Goal: Entertainment & Leisure: Consume media (video, audio)

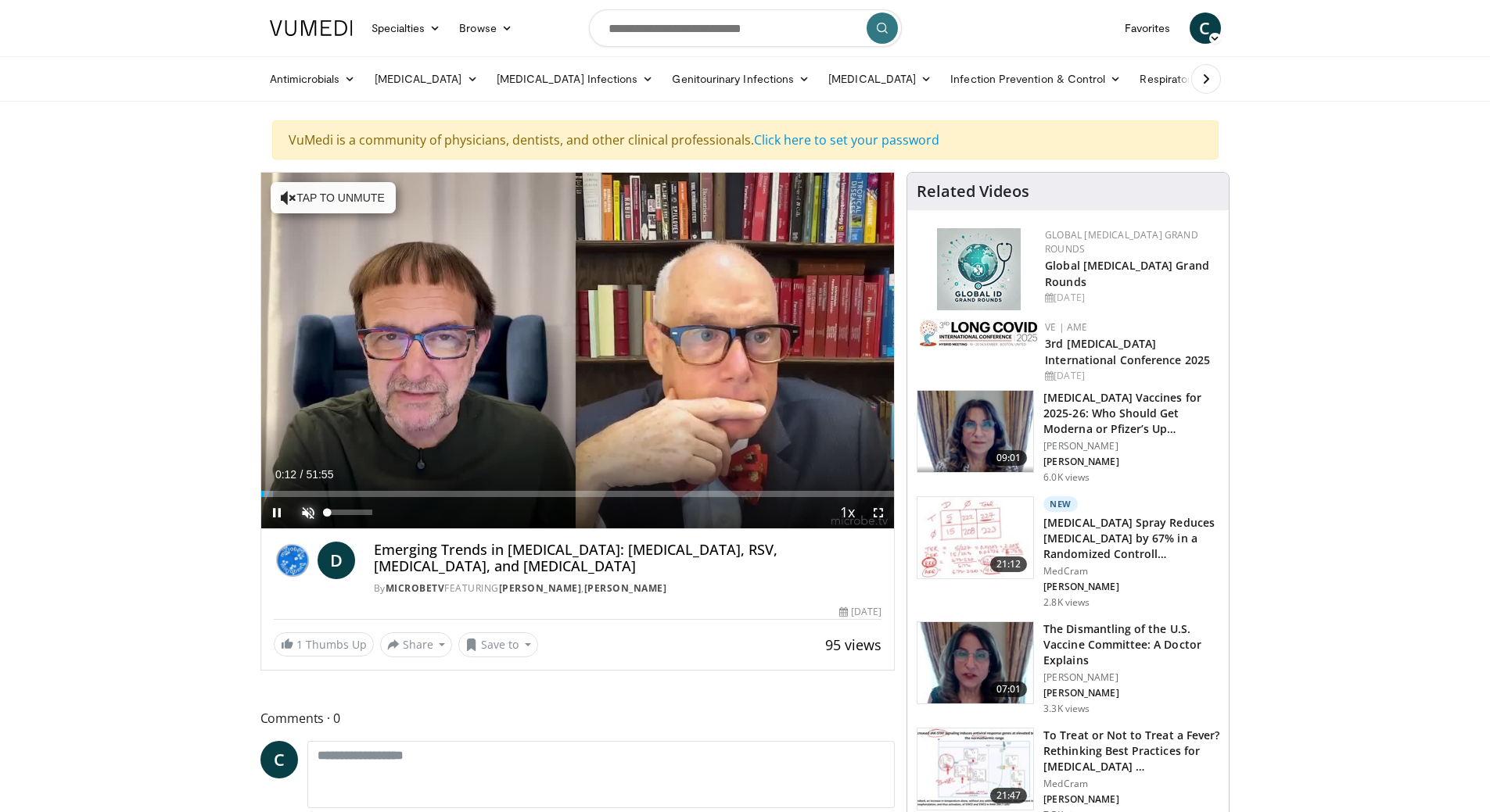
click at [304, 519] on span "Video Player" at bounding box center [308, 513] width 31 height 31
click at [880, 519] on span "Video Player" at bounding box center [878, 513] width 31 height 31
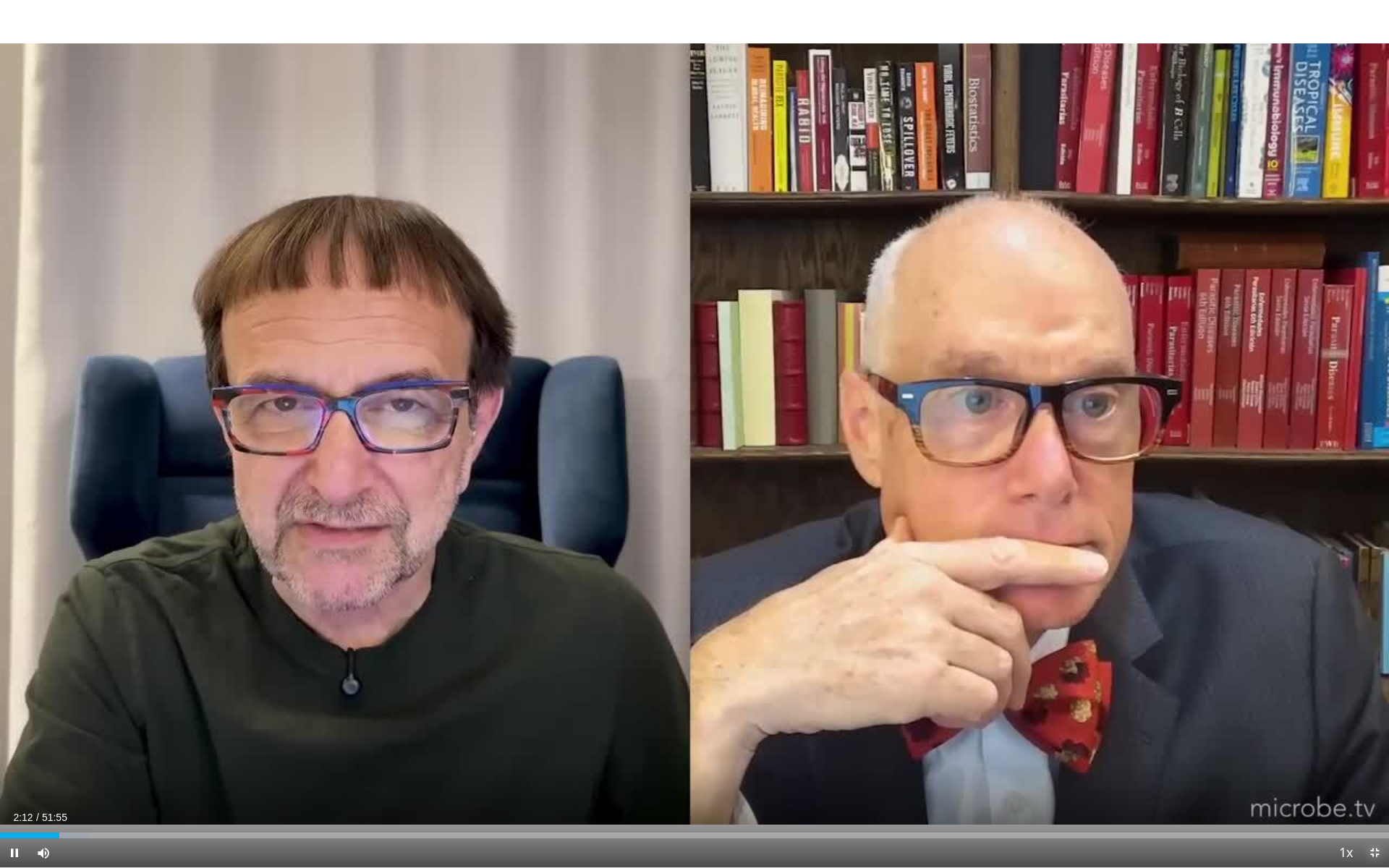
click at [1375, 750] on span "Video Player" at bounding box center [1375, 853] width 29 height 29
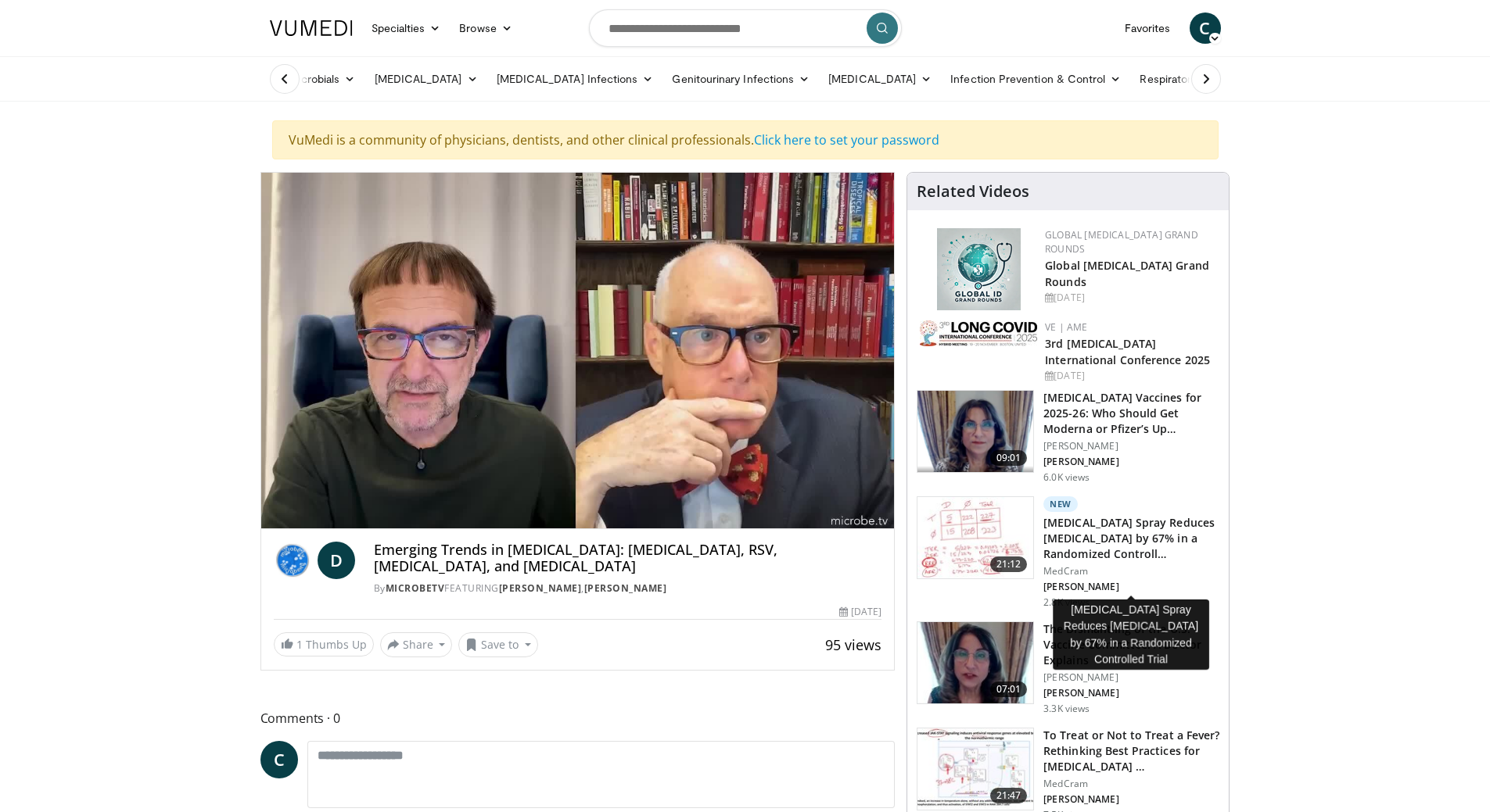
click at [1077, 562] on h3 "[MEDICAL_DATA] Spray Reduces [MEDICAL_DATA] by 67% in a Randomized Controll…" at bounding box center [1131, 538] width 176 height 47
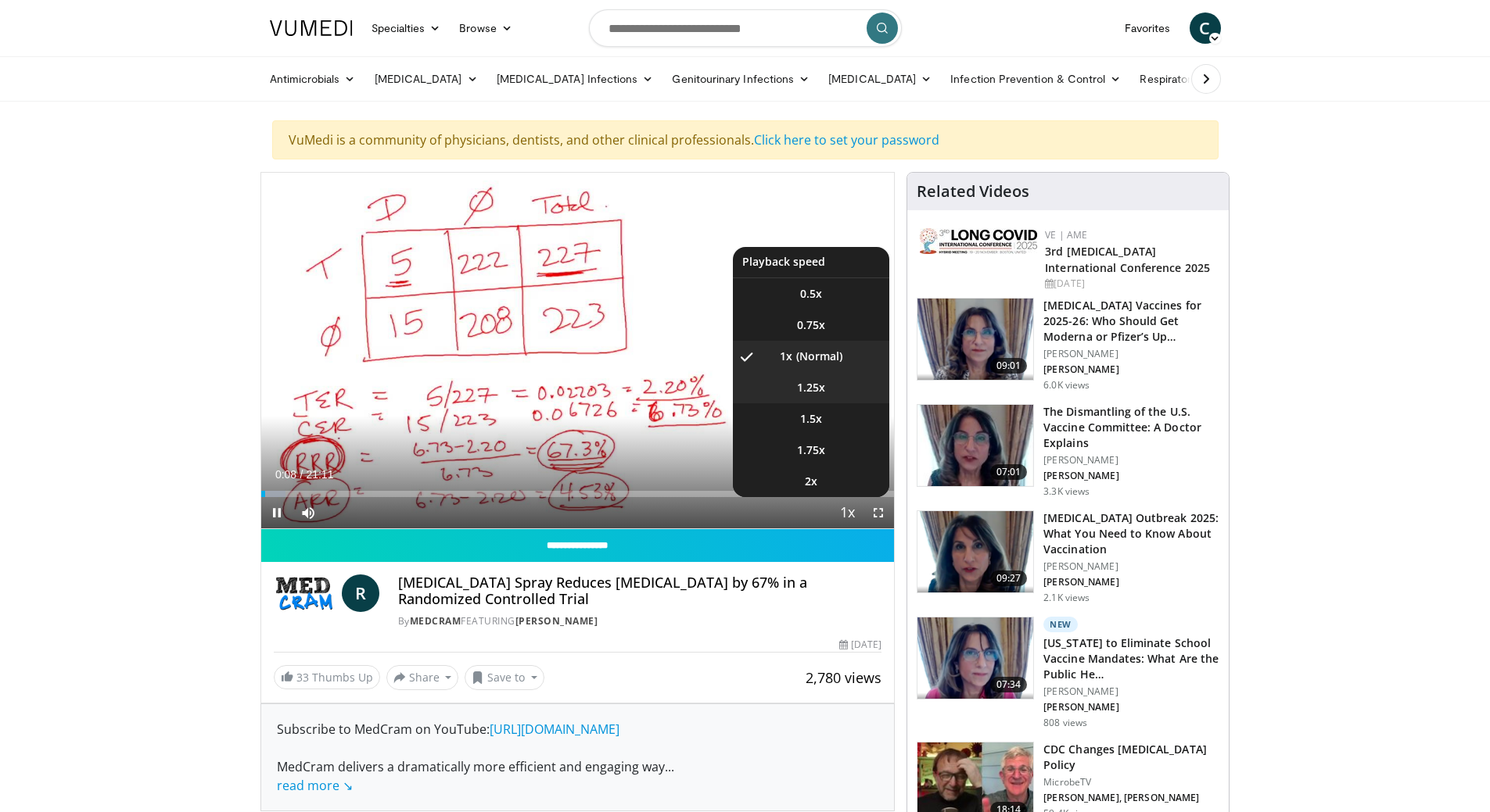
click at [802, 392] on span "1.25x" at bounding box center [811, 387] width 28 height 16
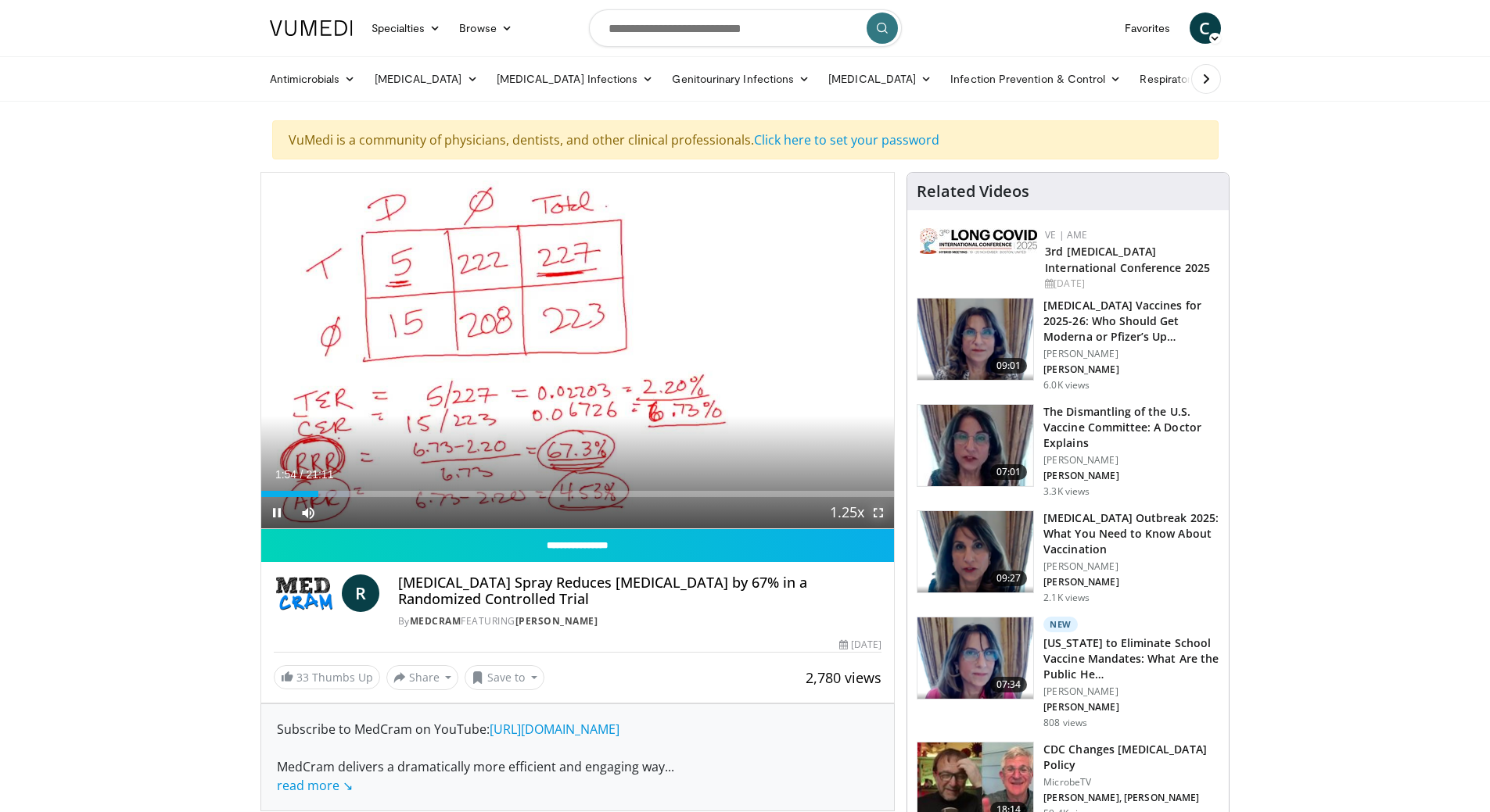
click at [876, 514] on span "Video Player" at bounding box center [878, 513] width 31 height 31
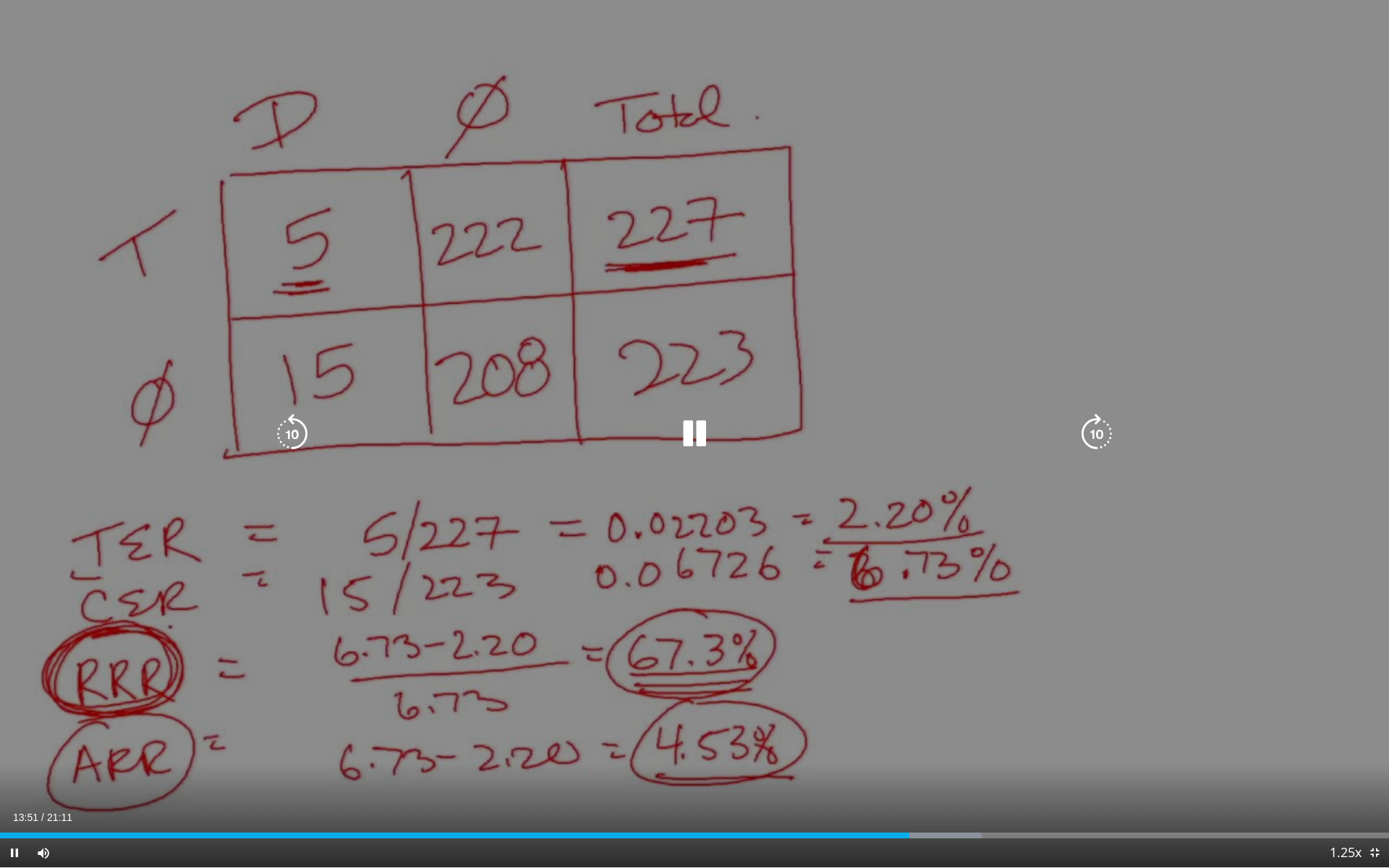
click at [1378, 223] on div "10 seconds Tap to unmute" at bounding box center [694, 433] width 1389 height 867
click at [1200, 611] on div "10 seconds Tap to unmute" at bounding box center [694, 433] width 1389 height 867
